Goal: Task Accomplishment & Management: Use online tool/utility

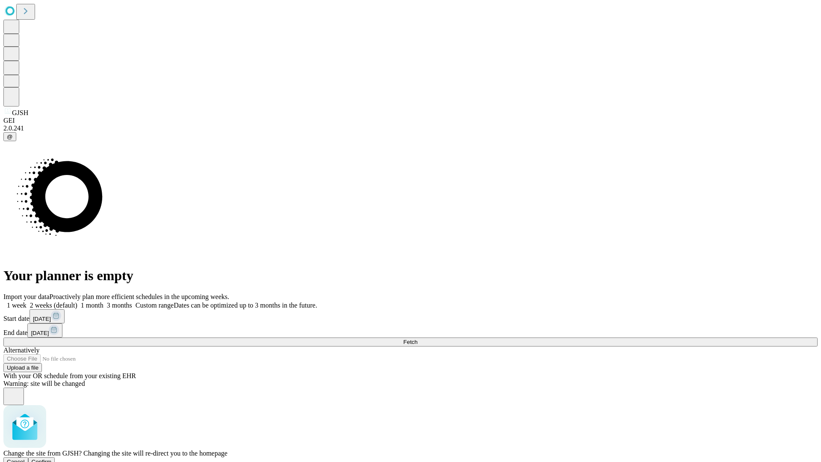
click at [52, 459] on span "Confirm" at bounding box center [42, 462] width 20 height 6
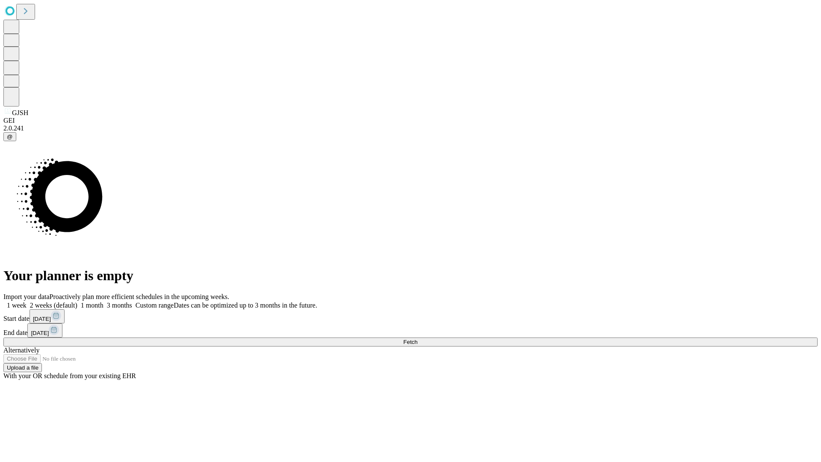
click at [77, 302] on label "2 weeks (default)" at bounding box center [52, 305] width 51 height 7
click at [417, 339] on span "Fetch" at bounding box center [410, 342] width 14 height 6
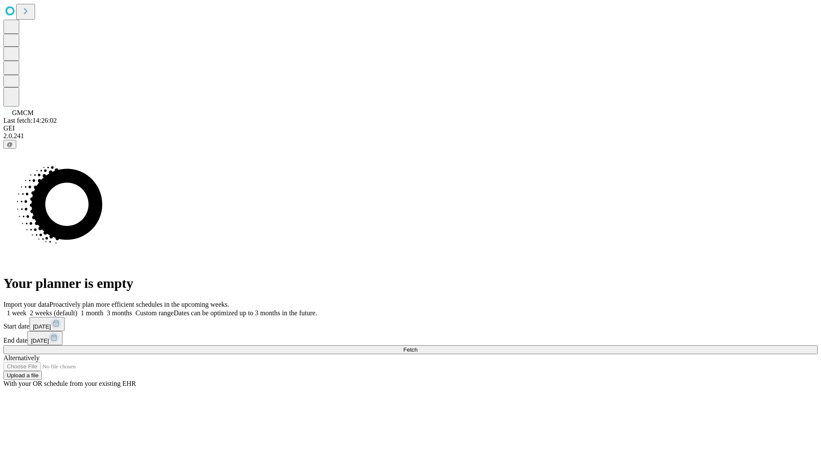
click at [77, 309] on label "2 weeks (default)" at bounding box center [52, 312] width 51 height 7
click at [417, 346] on span "Fetch" at bounding box center [410, 349] width 14 height 6
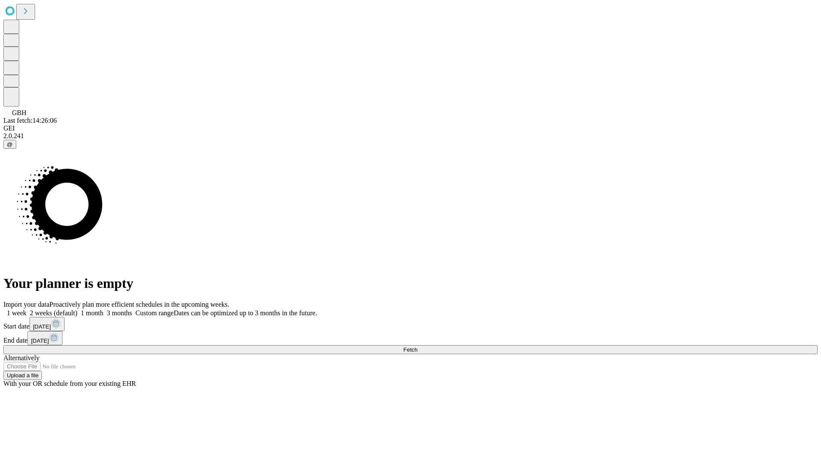
click at [77, 309] on label "2 weeks (default)" at bounding box center [52, 312] width 51 height 7
click at [417, 346] on span "Fetch" at bounding box center [410, 349] width 14 height 6
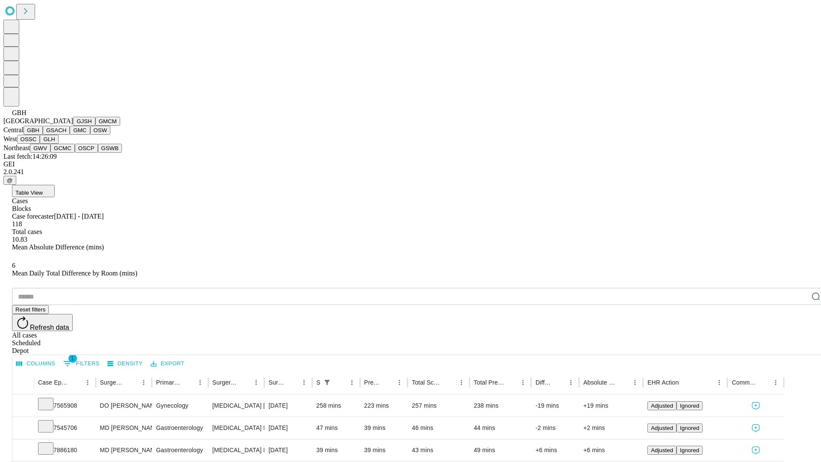
click at [66, 135] on button "GSACH" at bounding box center [56, 130] width 27 height 9
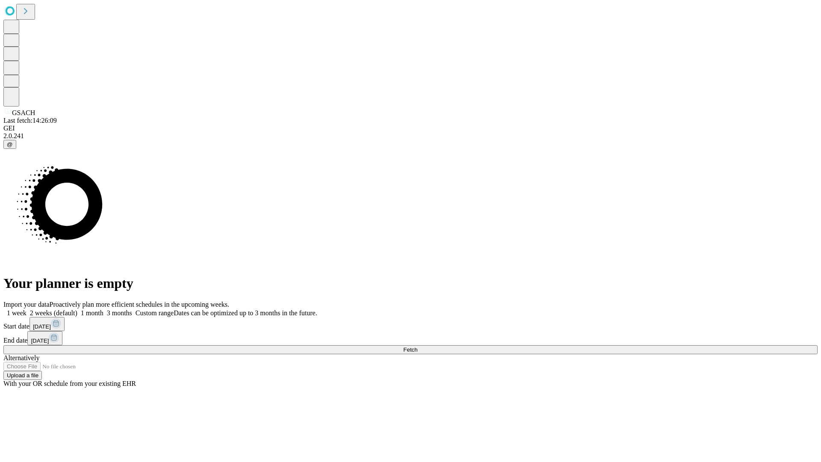
click at [77, 309] on label "2 weeks (default)" at bounding box center [52, 312] width 51 height 7
click at [417, 346] on span "Fetch" at bounding box center [410, 349] width 14 height 6
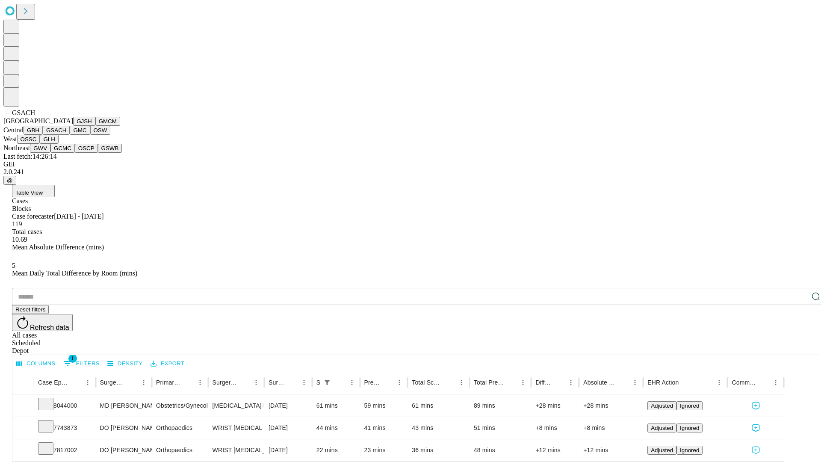
click at [70, 135] on button "GMC" at bounding box center [80, 130] width 20 height 9
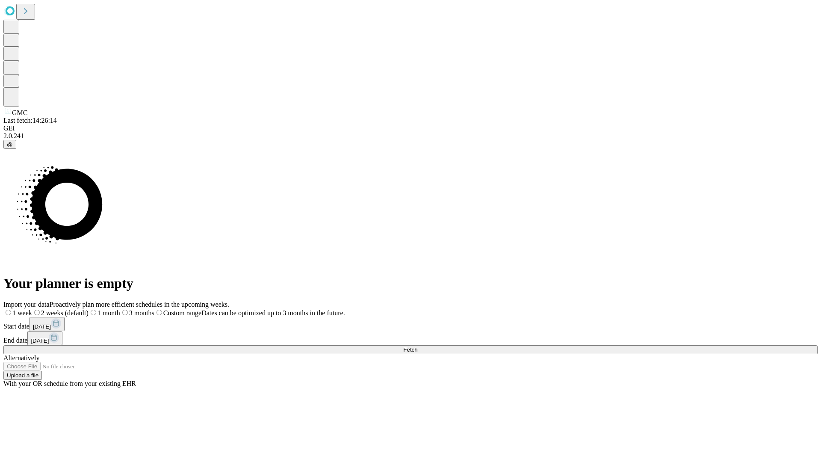
click at [417, 346] on span "Fetch" at bounding box center [410, 349] width 14 height 6
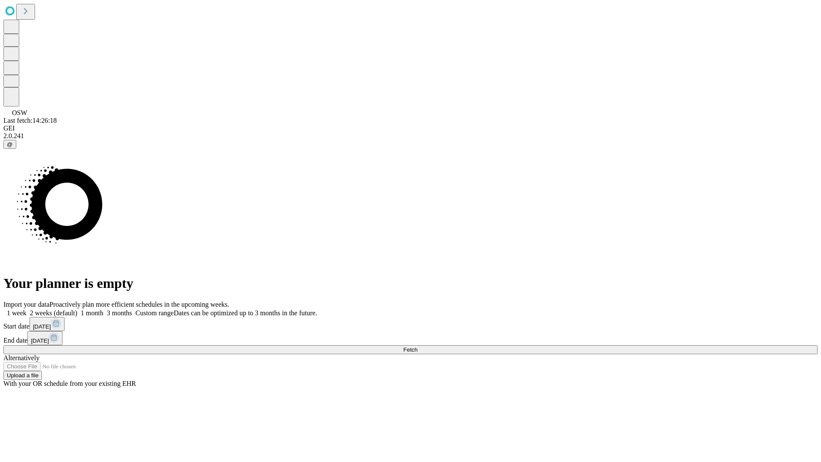
click at [77, 309] on label "2 weeks (default)" at bounding box center [52, 312] width 51 height 7
click at [417, 346] on span "Fetch" at bounding box center [410, 349] width 14 height 6
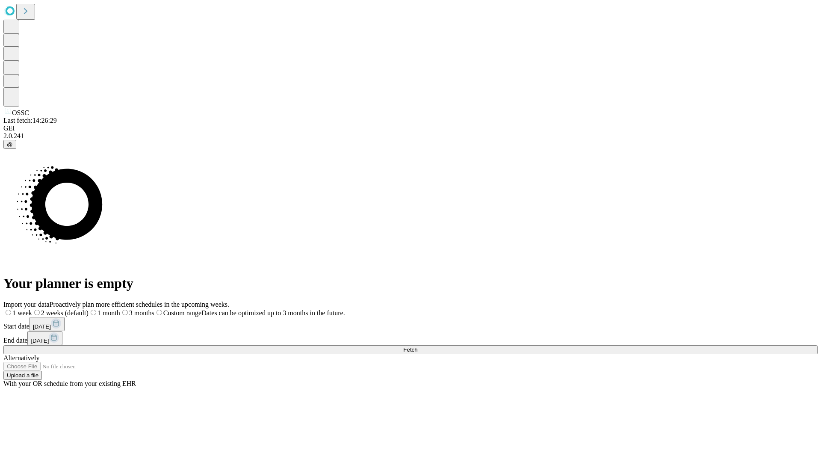
click at [89, 309] on label "2 weeks (default)" at bounding box center [60, 312] width 56 height 7
click at [417, 346] on span "Fetch" at bounding box center [410, 349] width 14 height 6
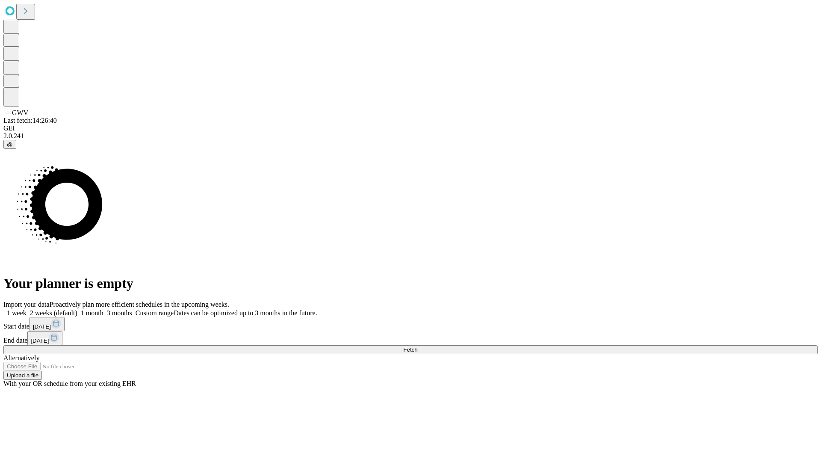
click at [77, 309] on label "2 weeks (default)" at bounding box center [52, 312] width 51 height 7
click at [417, 346] on span "Fetch" at bounding box center [410, 349] width 14 height 6
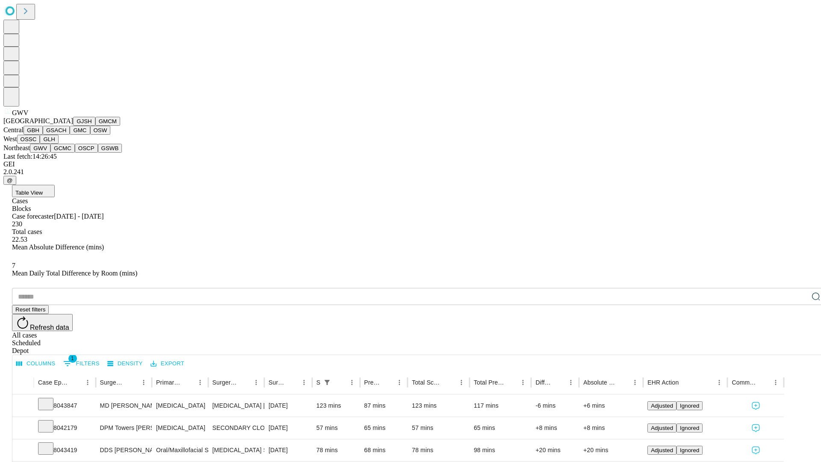
click at [66, 153] on button "GCMC" at bounding box center [62, 148] width 24 height 9
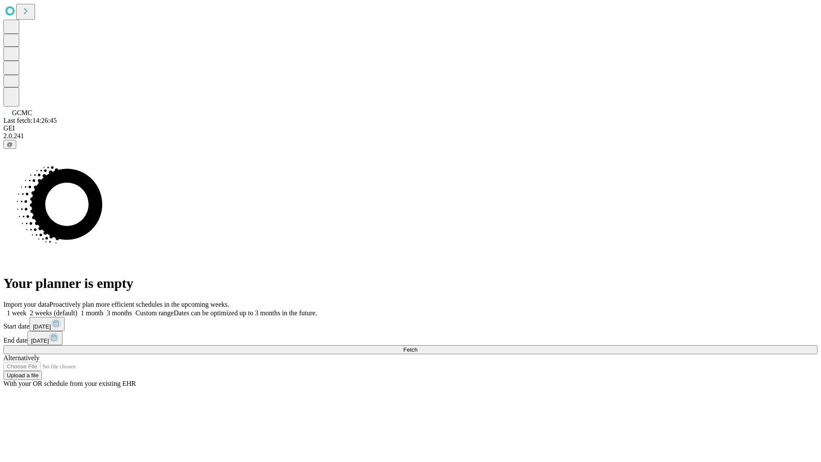
click at [77, 309] on label "2 weeks (default)" at bounding box center [52, 312] width 51 height 7
click at [417, 346] on span "Fetch" at bounding box center [410, 349] width 14 height 6
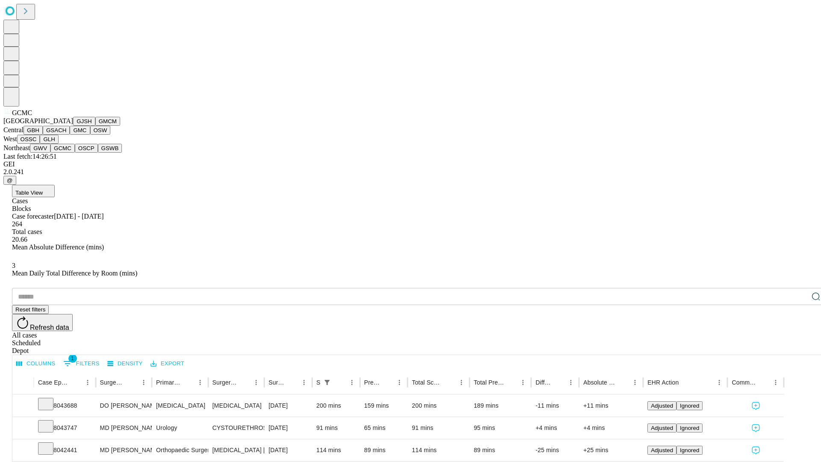
click at [75, 153] on button "OSCP" at bounding box center [86, 148] width 23 height 9
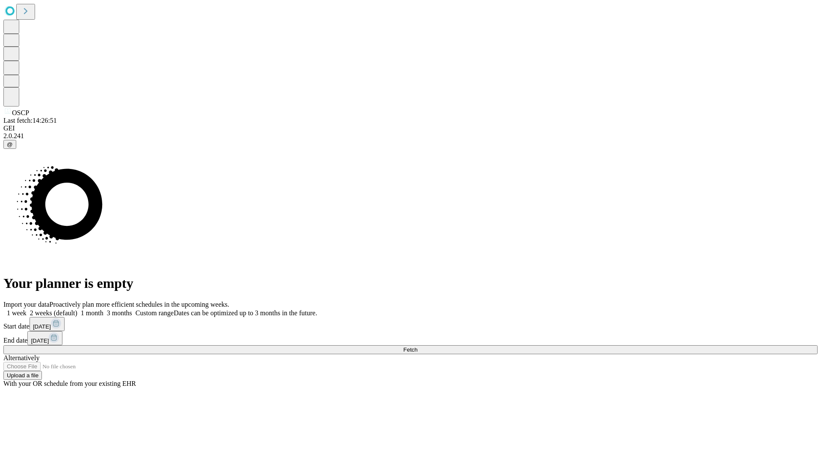
click at [77, 309] on label "2 weeks (default)" at bounding box center [52, 312] width 51 height 7
click at [417, 346] on span "Fetch" at bounding box center [410, 349] width 14 height 6
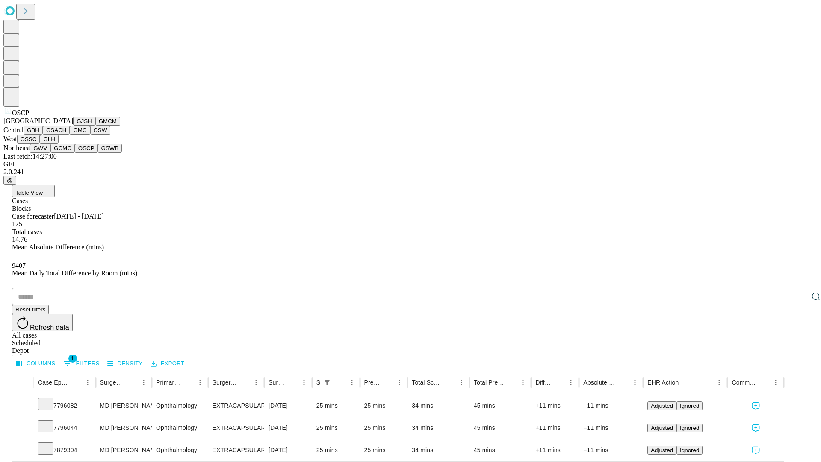
click at [98, 153] on button "GSWB" at bounding box center [110, 148] width 24 height 9
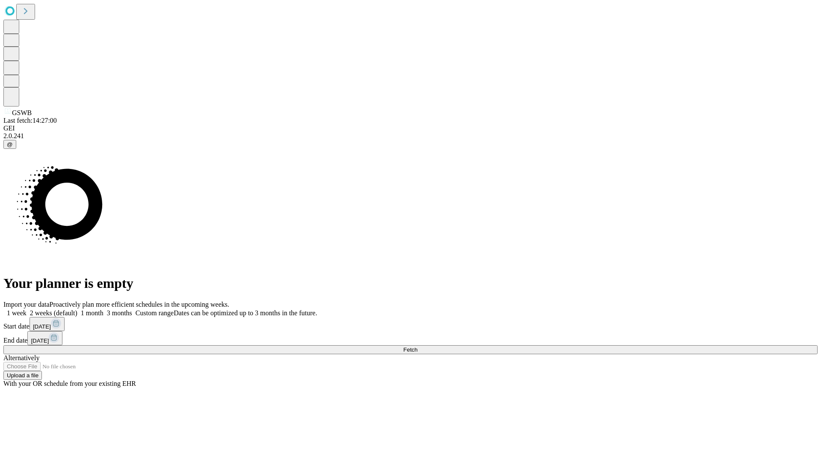
click at [77, 309] on label "2 weeks (default)" at bounding box center [52, 312] width 51 height 7
click at [417, 346] on span "Fetch" at bounding box center [410, 349] width 14 height 6
